Goal: Task Accomplishment & Management: Manage account settings

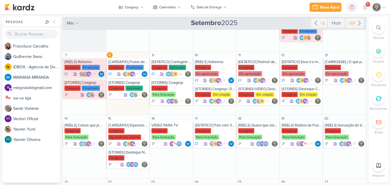
scroll to position [63, 0]
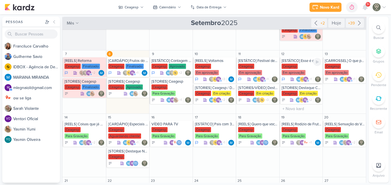
click at [299, 65] on div "Ceagesp Em aprovação" at bounding box center [302, 70] width 40 height 12
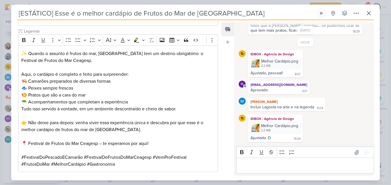
scroll to position [159, 0]
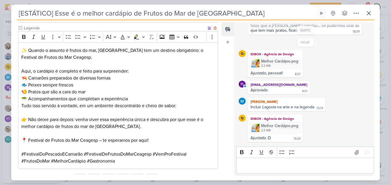
click at [116, 84] on p "Aqui, o cardápio é completo e feito para surpreender: 🦐 Camarões preparados de …" at bounding box center [118, 85] width 194 height 35
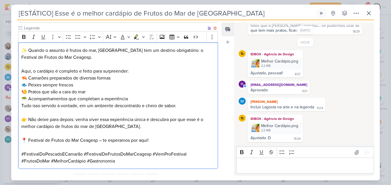
click at [102, 91] on p "Aqui, o cardápio é completo e feito para surpreender: 🦐 Camarões preparados de …" at bounding box center [118, 85] width 194 height 35
click at [133, 98] on p "Aqui, o cardápio é completo e feito para surpreender: 🦐 Camarões preparados de …" at bounding box center [118, 85] width 194 height 35
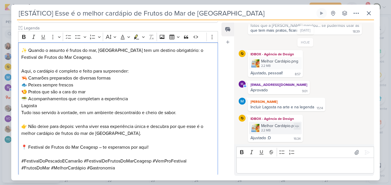
click at [252, 126] on img at bounding box center [256, 128] width 8 height 8
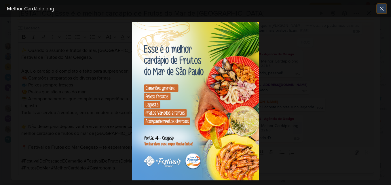
click at [381, 11] on icon at bounding box center [382, 8] width 7 height 7
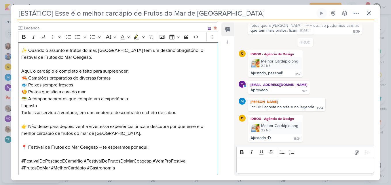
click at [77, 105] on p "Lagosta" at bounding box center [118, 105] width 194 height 7
drag, startPoint x: 22, startPoint y: 80, endPoint x: 28, endPoint y: 80, distance: 5.8
click at [28, 80] on p "Aqui, o cardápio é completo e feito para surpreender: 🦐 Camarões preparados de …" at bounding box center [118, 85] width 194 height 35
copy p "🦐"
click at [20, 107] on div "✨ Quando o assunto é frutos do mar, [GEOGRAPHIC_DATA] tem um destino obrigatóri…" at bounding box center [118, 108] width 200 height 133
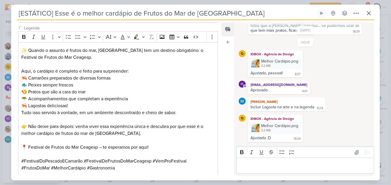
click at [222, 74] on div "Feed Atrelar email Solte o email para atrelar ao kard" at bounding box center [228, 98] width 13 height 153
click at [215, 139] on div "✨ Quando o assunto é frutos do mar, [GEOGRAPHIC_DATA] tem um destino obrigatóri…" at bounding box center [118, 108] width 200 height 133
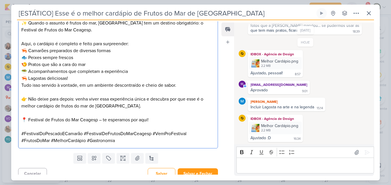
scroll to position [192, 0]
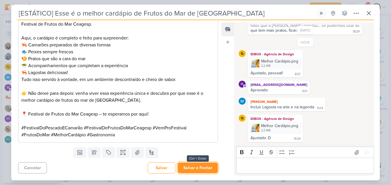
click at [187, 169] on button "Salvar e Fechar" at bounding box center [198, 168] width 40 height 11
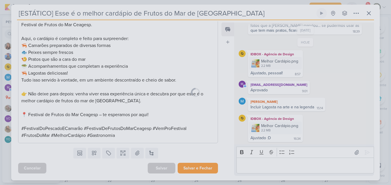
scroll to position [192, 0]
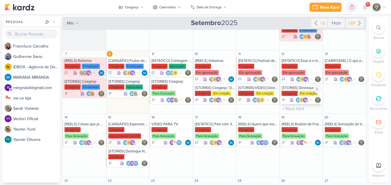
click at [295, 89] on div "[STORIES] Destaque Cardápio" at bounding box center [302, 88] width 40 height 5
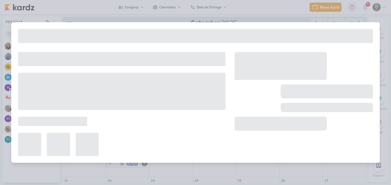
type input "[STORIES] Destaque Cardápio"
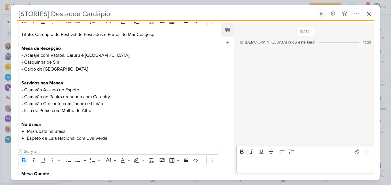
scroll to position [93, 0]
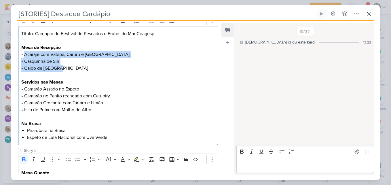
drag, startPoint x: 24, startPoint y: 54, endPoint x: 62, endPoint y: 69, distance: 41.1
click at [62, 69] on p "Mesa de Recepção • Acarajé com Vatapá, Caruru e [GEOGRAPHIC_DATA] • Casquinha d…" at bounding box center [118, 58] width 194 height 28
click at [70, 71] on p "Mesa de Recepção • Acarajé com Vatapá, Caruru e [GEOGRAPHIC_DATA] • Casquinha d…" at bounding box center [118, 58] width 194 height 28
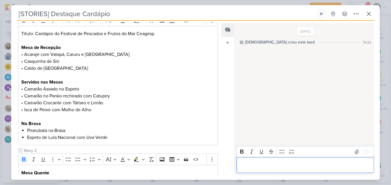
click at [261, 166] on p "Editor editing area: main" at bounding box center [305, 165] width 132 height 7
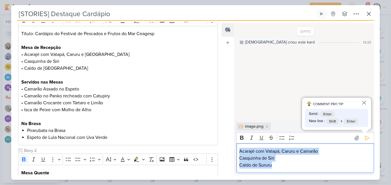
drag, startPoint x: 284, startPoint y: 166, endPoint x: 238, endPoint y: 151, distance: 47.7
click at [238, 151] on div "Acarajé com Vatapá, Caruru e Camarão Casquinha de Siri Caldo de [GEOGRAPHIC_DAT…" at bounding box center [306, 158] width 138 height 30
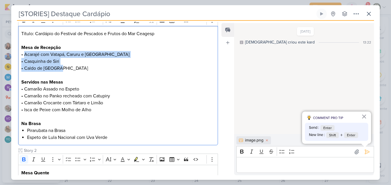
drag, startPoint x: 24, startPoint y: 54, endPoint x: 63, endPoint y: 69, distance: 41.2
click at [63, 69] on p "Mesa de Recepção • Acarajé com Vatapá, Caruru e [GEOGRAPHIC_DATA] • Casquinha d…" at bounding box center [118, 58] width 194 height 28
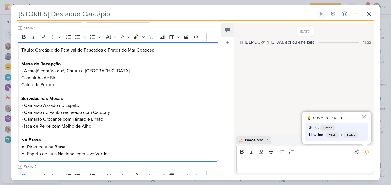
scroll to position [71, 0]
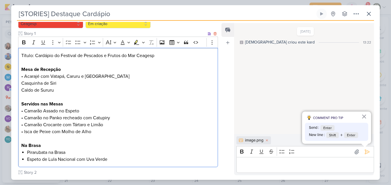
click at [22, 82] on p "Casquinha de Siri" at bounding box center [118, 83] width 194 height 7
click at [77, 42] on icon "Editor toolbar" at bounding box center [78, 42] width 6 height 6
click at [22, 89] on p "Caldo de Sururu" at bounding box center [118, 90] width 194 height 7
click at [77, 42] on icon "Editor toolbar" at bounding box center [78, 42] width 6 height 6
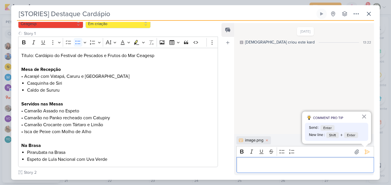
click at [267, 168] on p "Editor editing area: main" at bounding box center [305, 165] width 132 height 7
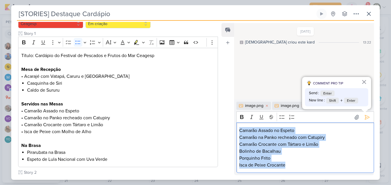
drag, startPoint x: 240, startPoint y: 130, endPoint x: 299, endPoint y: 169, distance: 70.7
click at [299, 169] on div "Camarão Assado no Espeto Camarão na Panko recheado com Catupiry Camarão Crocant…" at bounding box center [306, 147] width 138 height 50
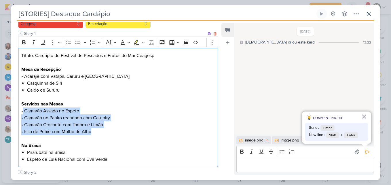
drag, startPoint x: 23, startPoint y: 111, endPoint x: 102, endPoint y: 134, distance: 82.4
click at [102, 134] on p "Servidos nas Mesas • Camarão Assado no Espeto • Camarão no Panko recheado com C…" at bounding box center [118, 118] width 194 height 35
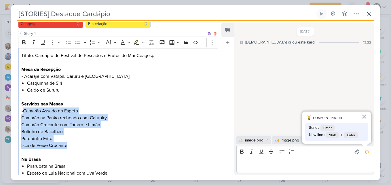
drag, startPoint x: 22, startPoint y: 111, endPoint x: 78, endPoint y: 146, distance: 65.3
click at [78, 146] on div "Título: Cardápio do Festival de Pescados e Frutos do Mar Ceagesp Mesa de Recepç…" at bounding box center [118, 114] width 200 height 133
click at [79, 42] on icon "Editor toolbar" at bounding box center [78, 42] width 6 height 6
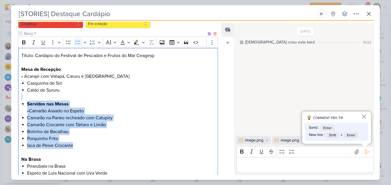
click at [56, 135] on li "Bolinho de Bacalhau" at bounding box center [121, 131] width 188 height 7
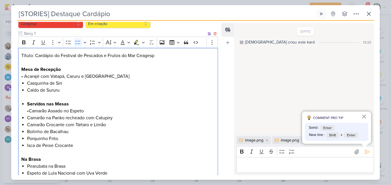
click at [29, 112] on li "Servidos nas Mesas •Camarão Assado no Espeto" at bounding box center [121, 108] width 188 height 14
click at [26, 103] on div "Título: Cardápio do Festival de Pescados e Frutos do Mar Ceagesp Mesa de Recepç…" at bounding box center [118, 114] width 200 height 133
click at [78, 41] on icon "Editor toolbar" at bounding box center [78, 42] width 6 height 6
click at [65, 131] on li "Bolinho de Bacalhau" at bounding box center [121, 131] width 188 height 7
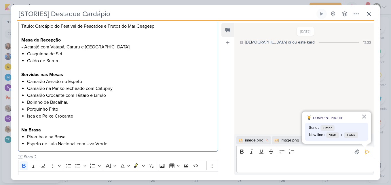
scroll to position [103, 0]
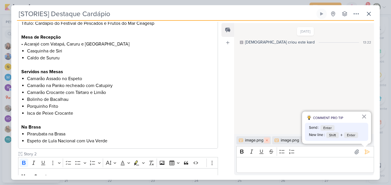
click at [268, 141] on icon at bounding box center [266, 140] width 3 height 3
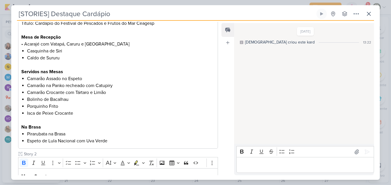
click at [247, 166] on p "Editor editing area: main" at bounding box center [305, 165] width 132 height 7
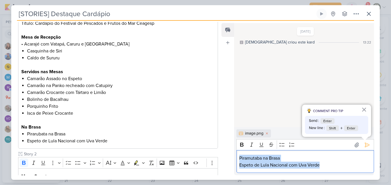
drag, startPoint x: 333, startPoint y: 167, endPoint x: 237, endPoint y: 154, distance: 96.2
click at [237, 154] on div "Piramutaba na Brasa Espeto de Lula Nacional com Uva Verde" at bounding box center [306, 161] width 138 height 23
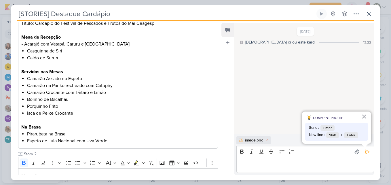
click at [217, 63] on div "PROJETO [GEOGRAPHIC_DATA] Fase do Processo" at bounding box center [115, 184] width 209 height 407
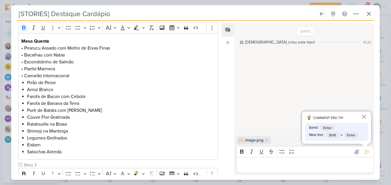
scroll to position [243, 0]
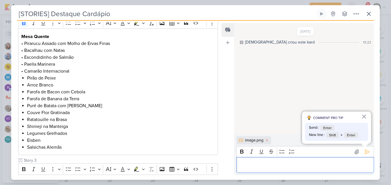
click at [265, 159] on div "Editor editing area: main" at bounding box center [306, 165] width 138 height 16
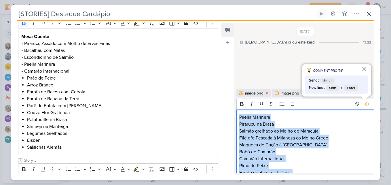
scroll to position [0, 0]
drag, startPoint x: 287, startPoint y: 164, endPoint x: 233, endPoint y: 104, distance: 80.2
click at [233, 104] on div "Feed Atrelar email Solte o email para atrelar ao kard [DATE] [DEMOGRAPHIC_DATA]…" at bounding box center [298, 99] width 153 height 152
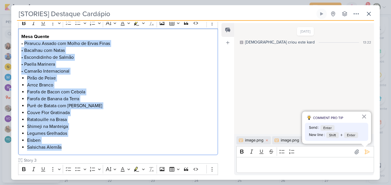
drag, startPoint x: 24, startPoint y: 44, endPoint x: 79, endPoint y: 145, distance: 115.4
click at [79, 145] on div "Mesa Quente • Pirarucu Assado com Molho de Ervas Finas • Bacalhau com Natas • E…" at bounding box center [118, 92] width 200 height 127
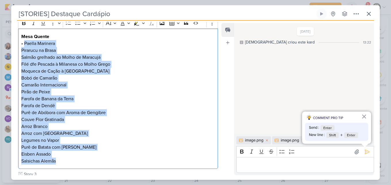
drag, startPoint x: 24, startPoint y: 43, endPoint x: 70, endPoint y: 160, distance: 126.1
click at [70, 160] on div "Mesa Quente • Paella Marinera Pirarucu na Brasa Salmão grelhado ao Molho de Mar…" at bounding box center [118, 99] width 200 height 140
click at [76, 23] on icon "Editor toolbar" at bounding box center [78, 23] width 6 height 6
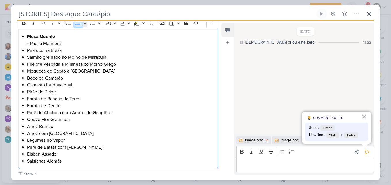
click at [76, 23] on icon "Editor toolbar" at bounding box center [78, 23] width 6 height 6
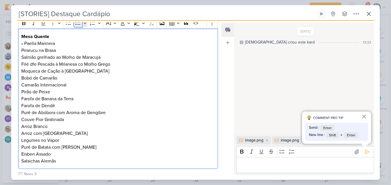
click at [76, 23] on icon "Editor toolbar" at bounding box center [78, 23] width 6 height 6
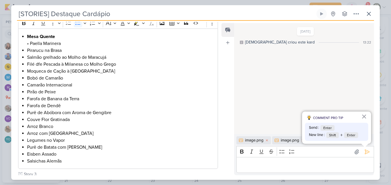
click at [18, 40] on div "PROJETO [GEOGRAPHIC_DATA] Fase do Processo" at bounding box center [115, 51] width 209 height 421
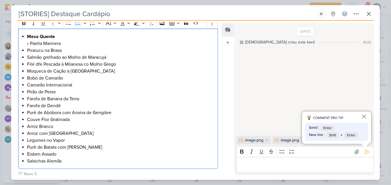
click at [29, 44] on li "Mesa Quente • Paella Marinera" at bounding box center [121, 40] width 188 height 14
click at [37, 38] on strong "Mesa Quente" at bounding box center [41, 37] width 28 height 6
click at [78, 24] on icon "Editor toolbar" at bounding box center [78, 23] width 6 height 6
click at [69, 80] on li "Bobó de Camarão" at bounding box center [121, 78] width 188 height 7
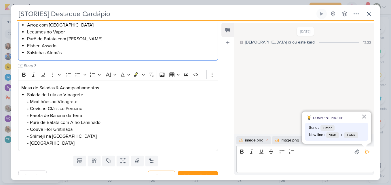
scroll to position [359, 0]
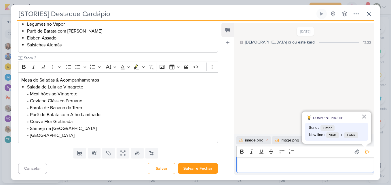
click at [273, 169] on div "Editor editing area: main" at bounding box center [306, 165] width 138 height 16
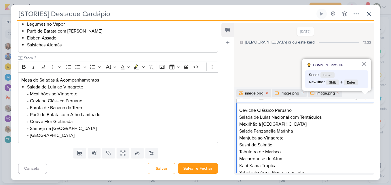
scroll to position [5, 0]
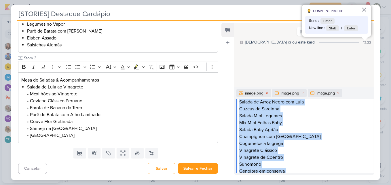
scroll to position [126, 0]
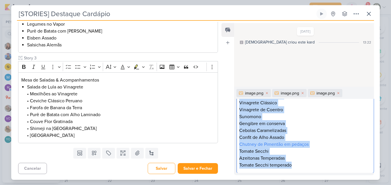
drag, startPoint x: 240, startPoint y: 112, endPoint x: 311, endPoint y: 170, distance: 91.2
click at [311, 170] on div "Ceviche Clássico Peruano Salada de Lulas Nacional com Tentáculos Mexilhão à Esc…" at bounding box center [306, 78] width 138 height 189
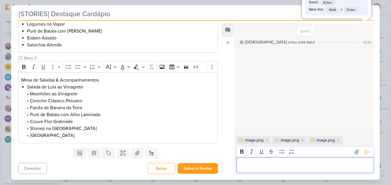
scroll to position [0, 0]
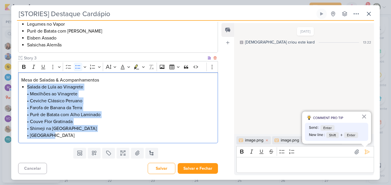
drag, startPoint x: 28, startPoint y: 86, endPoint x: 82, endPoint y: 136, distance: 73.8
click at [82, 136] on li "Salada de Lula ao Vinagrete • Mexilhões ao Vinagrete • Ceviche Clássico Peruano…" at bounding box center [121, 111] width 188 height 55
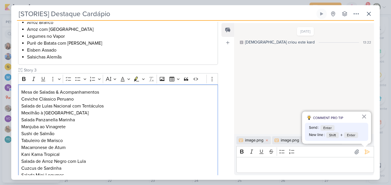
scroll to position [348, 0]
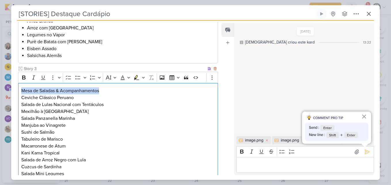
drag, startPoint x: 21, startPoint y: 91, endPoint x: 104, endPoint y: 92, distance: 82.7
click at [104, 92] on p "Mesa de Saladas & Acompanhamentos" at bounding box center [118, 90] width 194 height 7
click at [27, 79] on button "Bold" at bounding box center [24, 77] width 9 height 9
click at [41, 92] on strong "Mesa de Saladas & Acompanhamentos" at bounding box center [62, 91] width 82 height 6
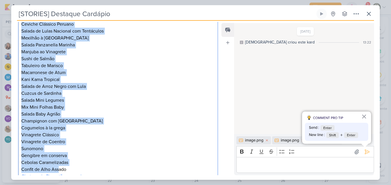
scroll to position [484, 0]
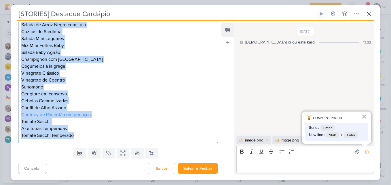
drag, startPoint x: 22, startPoint y: 98, endPoint x: 95, endPoint y: 139, distance: 83.7
click at [95, 139] on div "Mesa de Saladas & Acompanhamentos Ceviche Clássico Peruano Salada de Lulas Naci…" at bounding box center [118, 46] width 200 height 196
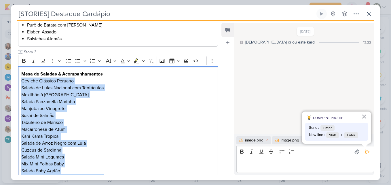
scroll to position [366, 0]
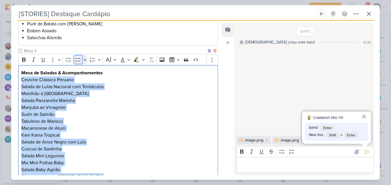
click at [79, 62] on icon "Editor toolbar" at bounding box center [78, 60] width 6 height 6
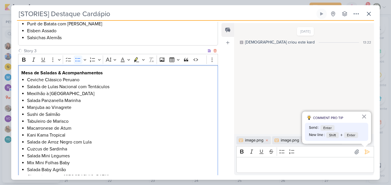
click at [94, 102] on li "Salada Panzanella Marinha" at bounding box center [121, 100] width 188 height 7
click at [265, 140] on icon at bounding box center [266, 140] width 3 height 3
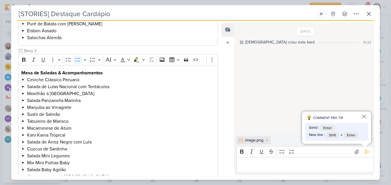
click at [265, 140] on icon at bounding box center [266, 140] width 3 height 3
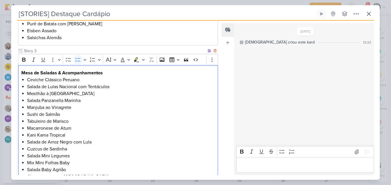
click at [143, 103] on li "Salada Panzanella Marinha" at bounding box center [121, 100] width 188 height 7
click at [221, 67] on div "Responsável Leviê Agência de Marketing Digital Nenhum contato encontrado create…" at bounding box center [195, 100] width 369 height 159
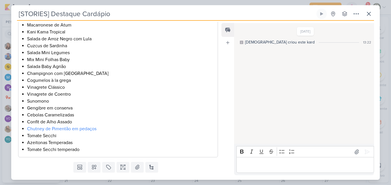
scroll to position [480, 0]
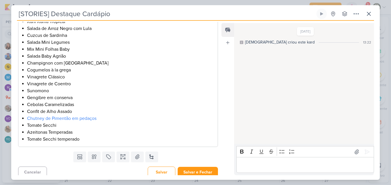
click at [118, 162] on div "Templates Campos Personalizados Marcadores Caixa De Texto Anexo [GEOGRAPHIC_DAT…" at bounding box center [115, 156] width 209 height 15
click at [122, 159] on icon at bounding box center [123, 157] width 6 height 6
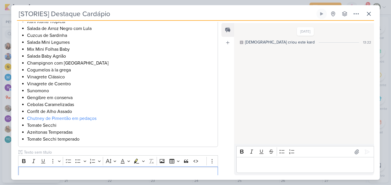
scroll to position [519, 0]
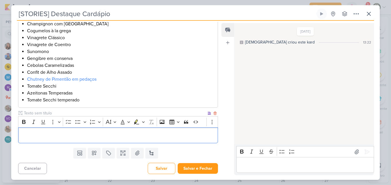
click at [188, 140] on div "Editor editing area: main" at bounding box center [118, 135] width 200 height 16
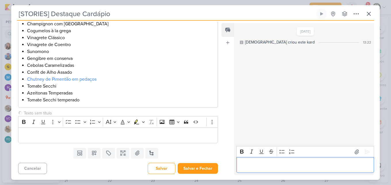
click at [262, 161] on div "Editor editing area: main" at bounding box center [306, 165] width 138 height 16
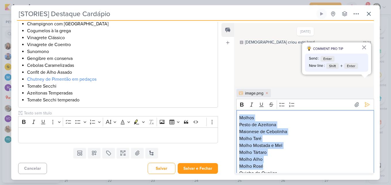
scroll to position [22, 0]
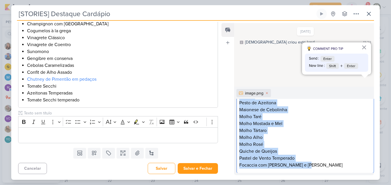
drag, startPoint x: 240, startPoint y: 118, endPoint x: 319, endPoint y: 169, distance: 94.0
click at [319, 169] on div "Molhos Pesto de Azeitona Maionese de Cebolinha Molho Taré Molho Mostada e Mel M…" at bounding box center [306, 130] width 138 height 85
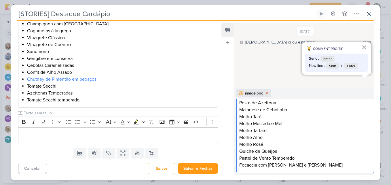
scroll to position [0, 0]
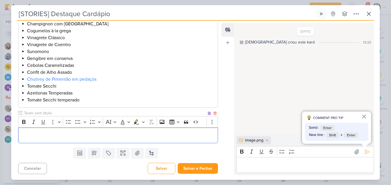
click at [167, 131] on div "Editor editing area: main" at bounding box center [118, 135] width 200 height 16
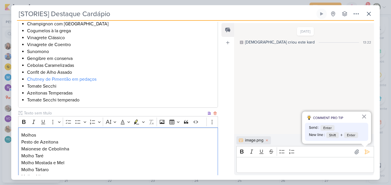
scroll to position [551, 0]
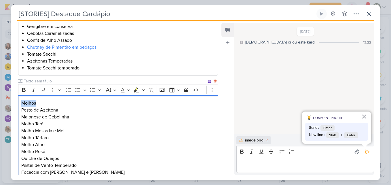
drag, startPoint x: 21, startPoint y: 103, endPoint x: 45, endPoint y: 104, distance: 24.2
click at [45, 104] on div "Molhos Pesto de Azeitona Maionese de Cebolinha Molho Taré Molho Mostada e Mel M…" at bounding box center [118, 137] width 200 height 85
click at [24, 89] on icon "Editor toolbar" at bounding box center [24, 90] width 6 height 6
click at [43, 120] on p "Maionese de Cebolinha" at bounding box center [118, 117] width 194 height 7
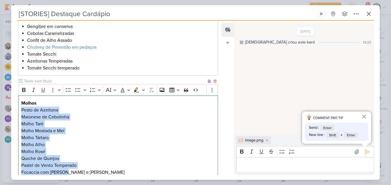
scroll to position [588, 0]
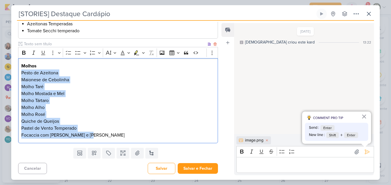
drag, startPoint x: 21, startPoint y: 110, endPoint x: 105, endPoint y: 135, distance: 87.0
click at [105, 135] on div "Molhos Pesto de Azeitona Maionese de Cebolinha Molho Taré Molho Mostada e Mel M…" at bounding box center [118, 100] width 200 height 85
click at [79, 56] on button "Bulleted List" at bounding box center [78, 52] width 9 height 9
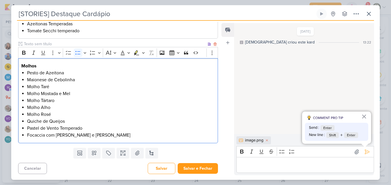
click at [87, 98] on li "Molho Tártaro" at bounding box center [121, 100] width 188 height 7
click at [121, 44] on input "text" at bounding box center [115, 44] width 184 height 6
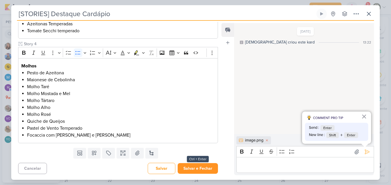
type input "Story 4"
click at [212, 169] on button "Salvar e Fechar" at bounding box center [198, 168] width 40 height 11
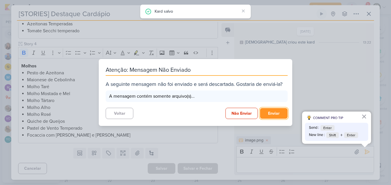
click at [268, 118] on button "Enviar" at bounding box center [274, 113] width 28 height 11
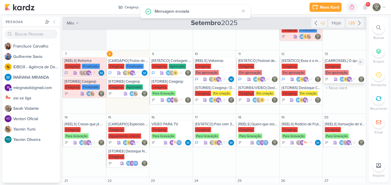
click at [349, 68] on div "Ceagesp Em aprovação" at bounding box center [345, 70] width 40 height 12
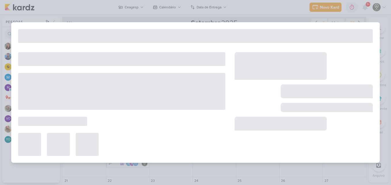
type input "[CARROSSEL] O que pedir na sua primeira visita ao Festivais Ceagesp"
type input "[DATE] 23:59"
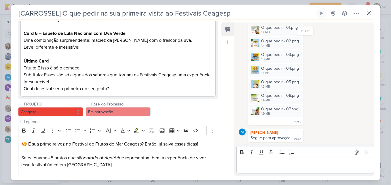
scroll to position [229, 0]
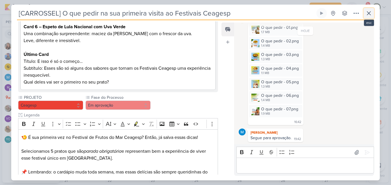
click at [366, 15] on icon at bounding box center [369, 13] width 7 height 7
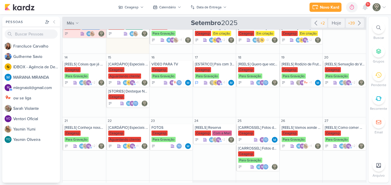
scroll to position [124, 0]
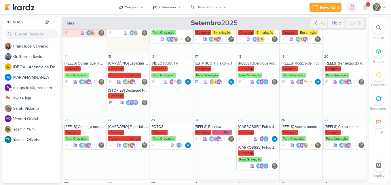
drag, startPoint x: 369, startPoint y: 108, endPoint x: 367, endPoint y: 102, distance: 6.2
click at [367, 102] on div "Pessoas [GEOGRAPHIC_DATA] F r a n c i l u c e C a r v a l h o G u i l h e r m e…" at bounding box center [195, 100] width 391 height 166
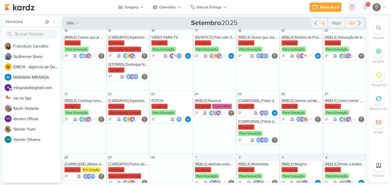
scroll to position [144, 0]
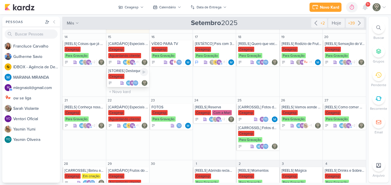
click at [135, 74] on div "Ceagesp" at bounding box center [128, 77] width 40 height 6
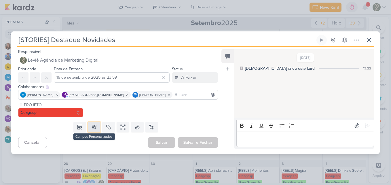
click at [98, 128] on button at bounding box center [94, 127] width 13 height 10
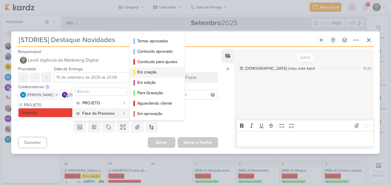
click at [138, 74] on div "Em criação" at bounding box center [157, 72] width 40 height 6
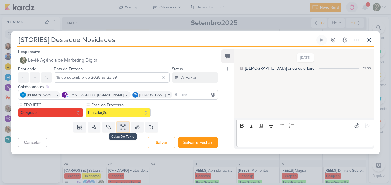
click at [122, 127] on icon at bounding box center [123, 127] width 6 height 6
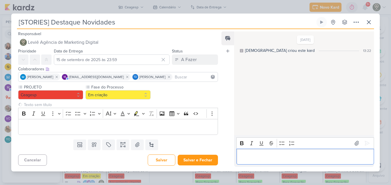
click at [249, 163] on div "Editor editing area: main" at bounding box center [306, 157] width 138 height 16
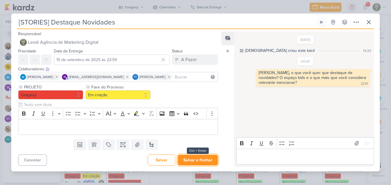
click at [206, 161] on button "Salvar e Fechar" at bounding box center [198, 160] width 40 height 11
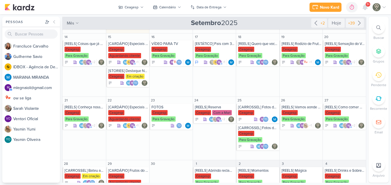
scroll to position [191, 0]
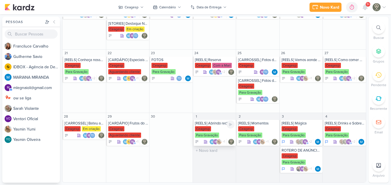
click at [216, 131] on div "Ceagesp Para Gravação" at bounding box center [215, 132] width 40 height 12
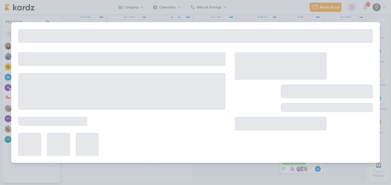
type input "[REELS] Abrindo reclamações"
type input "[DATE] 23:59"
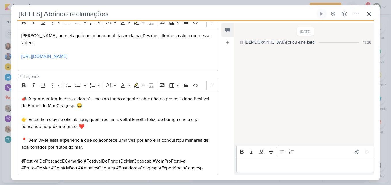
scroll to position [94, 0]
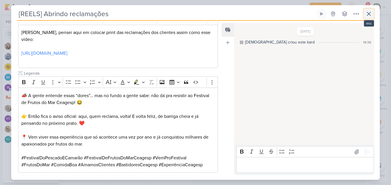
click at [364, 13] on button at bounding box center [369, 14] width 10 height 10
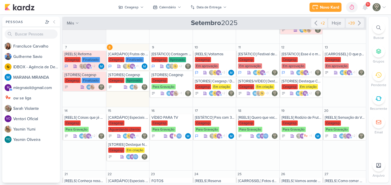
scroll to position [63, 0]
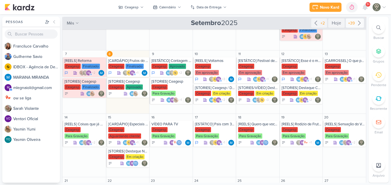
click at [349, 21] on div "+39" at bounding box center [351, 23] width 9 height 6
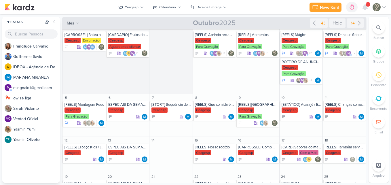
scroll to position [0, 0]
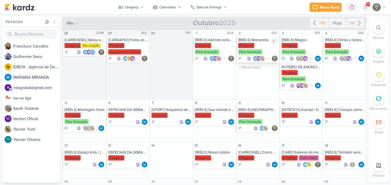
click at [266, 46] on div "Ceagesp Para Gravação" at bounding box center [258, 49] width 40 height 12
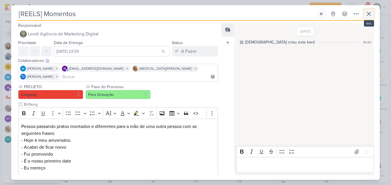
click at [364, 17] on button at bounding box center [369, 14] width 10 height 10
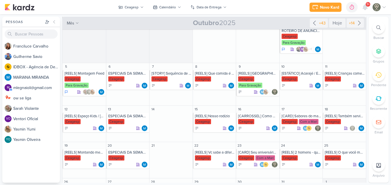
scroll to position [36, 0]
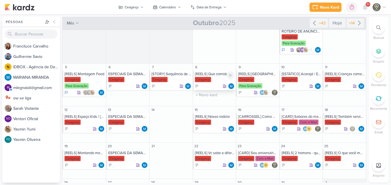
click at [219, 75] on div "[REELS] Que comida é essa / ou peixe" at bounding box center [215, 74] width 40 height 5
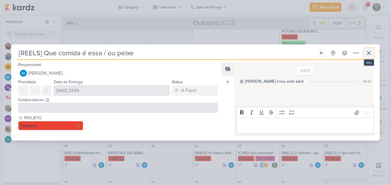
click at [367, 51] on icon at bounding box center [369, 53] width 7 height 7
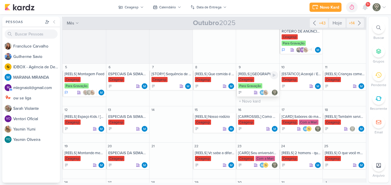
click at [256, 77] on div "Ceagesp Para Gravação" at bounding box center [258, 83] width 40 height 12
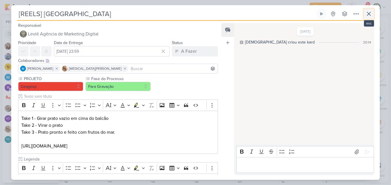
click at [367, 15] on icon at bounding box center [369, 13] width 7 height 7
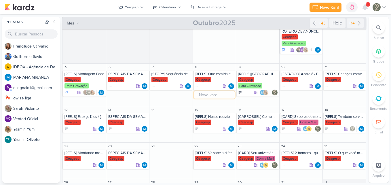
click at [212, 93] on input "text" at bounding box center [214, 94] width 41 height 7
type input "[REELS] Que comida é essa?"
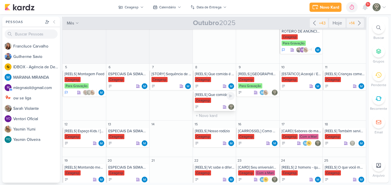
click at [212, 93] on div "[REELS] Que comida é essa?" at bounding box center [215, 95] width 40 height 5
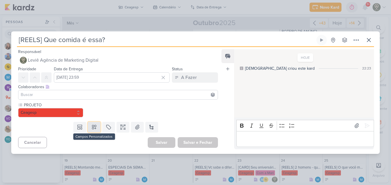
click at [99, 124] on button at bounding box center [94, 127] width 13 height 10
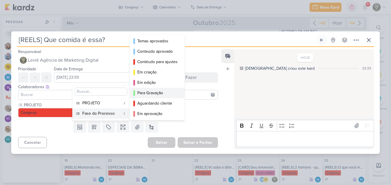
click at [148, 91] on div "Para Gravação" at bounding box center [157, 93] width 40 height 6
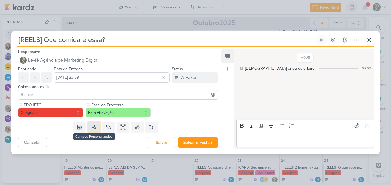
click at [93, 127] on icon at bounding box center [94, 127] width 6 height 6
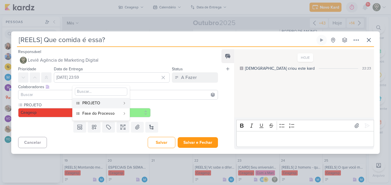
click at [159, 97] on input at bounding box center [118, 94] width 197 height 7
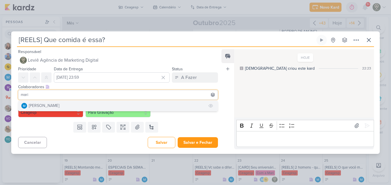
type input "mari"
click at [152, 105] on button "[PERSON_NAME]" at bounding box center [117, 106] width 199 height 10
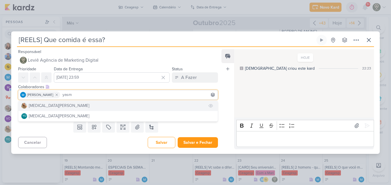
type input "yasm"
click at [144, 106] on button "[MEDICAL_DATA][PERSON_NAME]" at bounding box center [117, 106] width 199 height 10
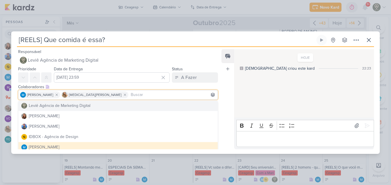
click at [218, 99] on div "Colaboradores Este kard pode ser visível a usuários da sua organização Este kar…" at bounding box center [115, 92] width 209 height 19
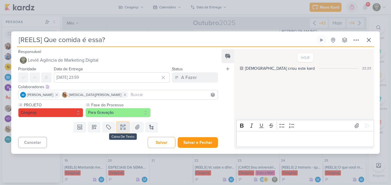
click at [125, 126] on button at bounding box center [123, 127] width 13 height 10
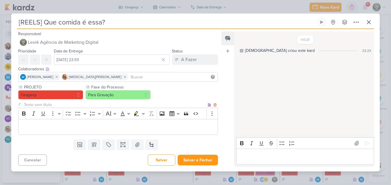
click at [88, 104] on input "text" at bounding box center [115, 105] width 184 height 6
type input "Brifieng"
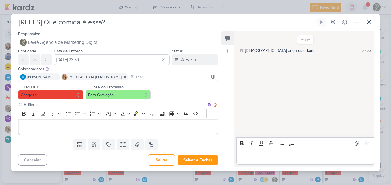
click at [80, 129] on p "Editor editing area: main" at bounding box center [118, 126] width 194 height 7
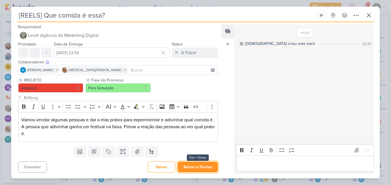
click at [180, 164] on button "Salvar e Fechar" at bounding box center [198, 167] width 40 height 11
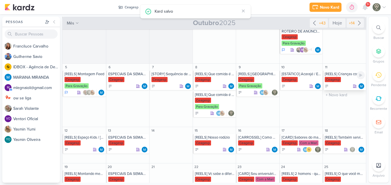
click at [330, 80] on div "Ceagesp" at bounding box center [333, 79] width 16 height 5
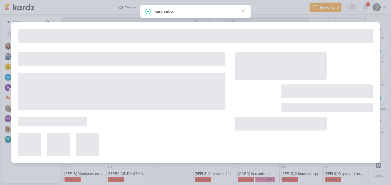
type input "[REELS] Crianças comendo caranguejo"
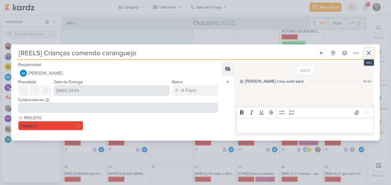
click at [371, 52] on icon at bounding box center [368, 52] width 3 height 3
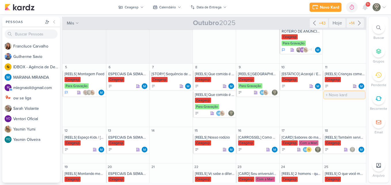
click at [341, 95] on input "text" at bounding box center [344, 94] width 41 height 7
type input "[REELS] Crianças comendo caranguejo"
click at [336, 97] on div "[REELS] Crianças comendo caranguejo [GEOGRAPHIC_DATA]" at bounding box center [344, 101] width 43 height 20
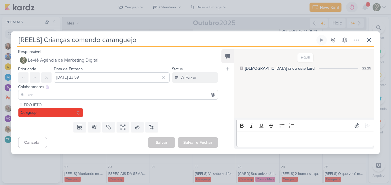
click at [192, 92] on input at bounding box center [118, 94] width 197 height 7
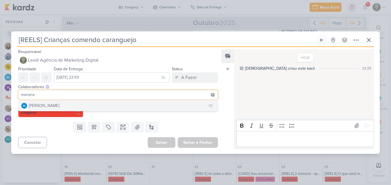
type input "mariana"
click at [155, 107] on button "[PERSON_NAME]" at bounding box center [117, 106] width 199 height 10
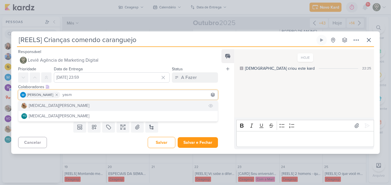
type input "yasm"
click at [139, 102] on button "[MEDICAL_DATA][PERSON_NAME]" at bounding box center [117, 106] width 199 height 10
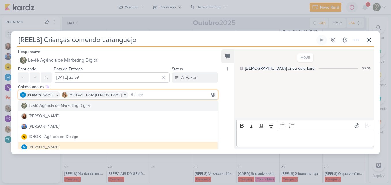
click at [222, 103] on div "Feed Atrelar email Solte o email para atrelar ao kard" at bounding box center [228, 99] width 13 height 100
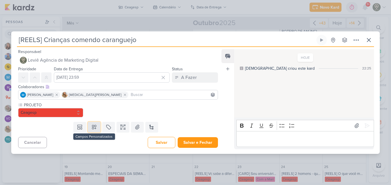
click at [90, 130] on button at bounding box center [94, 127] width 13 height 10
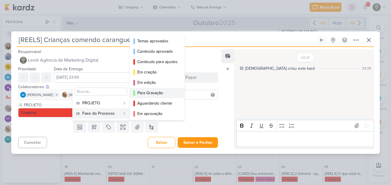
click at [146, 91] on div "Para Gravação" at bounding box center [157, 93] width 40 height 6
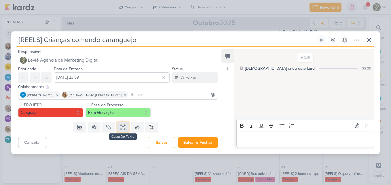
click at [127, 124] on button at bounding box center [123, 127] width 13 height 10
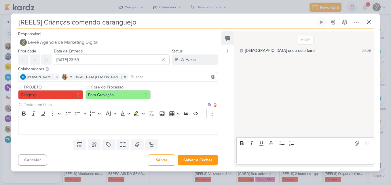
click at [86, 106] on input "text" at bounding box center [115, 105] width 184 height 6
type input "Brifieng"
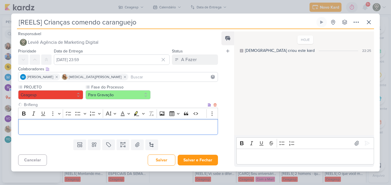
click at [82, 126] on p "Editor editing area: main" at bounding box center [118, 126] width 194 height 7
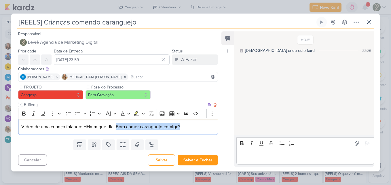
drag, startPoint x: 116, startPoint y: 127, endPoint x: 192, endPoint y: 122, distance: 76.5
click at [192, 122] on div "Vídeo de uma criança falando: HHmm que dlc! Bora comer caranguejo comigo?" at bounding box center [118, 127] width 200 height 16
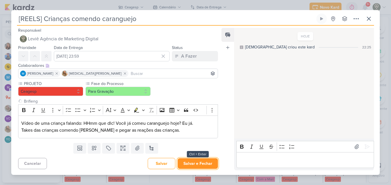
click at [202, 166] on button "Salvar e Fechar" at bounding box center [198, 163] width 40 height 11
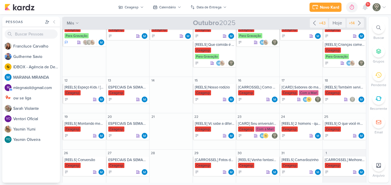
scroll to position [89, 0]
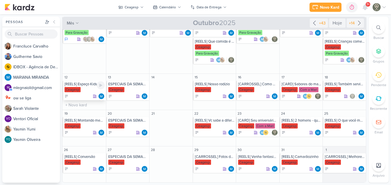
click at [87, 89] on div "Ceagesp" at bounding box center [85, 90] width 40 height 6
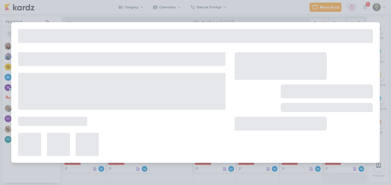
type input "[REELS] Espaço Kids / [DATE]"
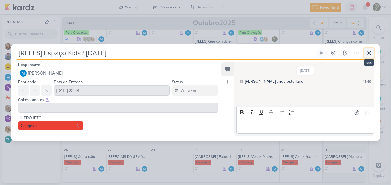
click at [369, 51] on icon at bounding box center [369, 53] width 7 height 7
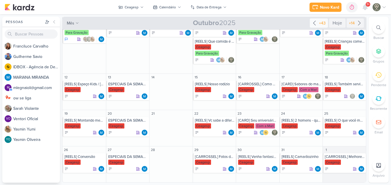
click at [312, 21] on icon at bounding box center [314, 23] width 7 height 7
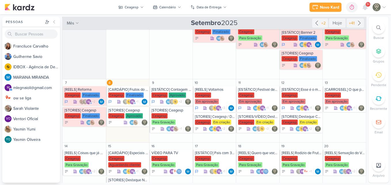
scroll to position [30, 0]
